Goal: Task Accomplishment & Management: Manage account settings

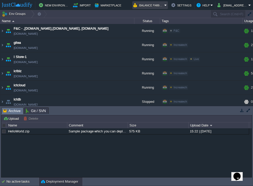
click at [163, 5] on button "Balance ₹4891.65" at bounding box center [148, 5] width 31 height 6
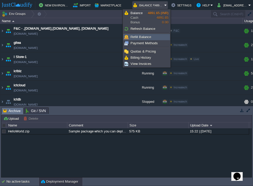
click at [151, 35] on link "Refill Balance" at bounding box center [146, 37] width 46 height 6
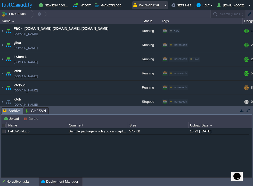
click at [164, 5] on button "Balance ₹4891.65" at bounding box center [148, 5] width 31 height 6
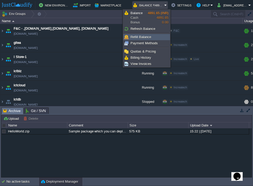
click at [158, 38] on link "Refill Balance" at bounding box center [146, 37] width 46 height 6
